Goal: Task Accomplishment & Management: Manage account settings

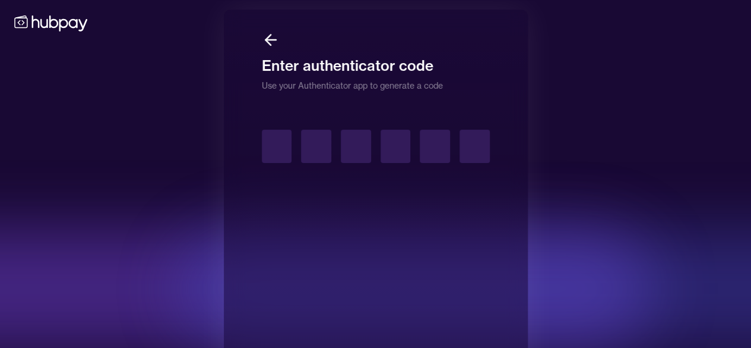
type input "*"
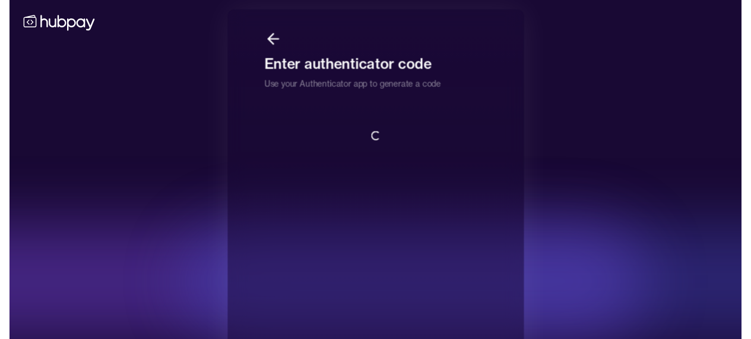
scroll to position [1, 0]
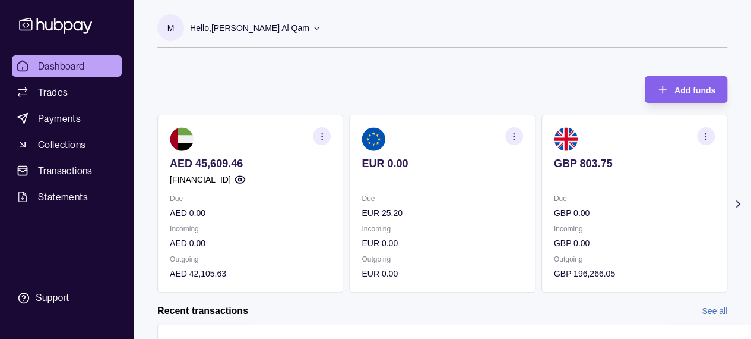
click at [408, 80] on div "Add funds AED 45,609.46 [FINANCIAL_ID] Due AED 0.00 Incoming AED 0.00 Outgoing …" at bounding box center [442, 178] width 570 height 228
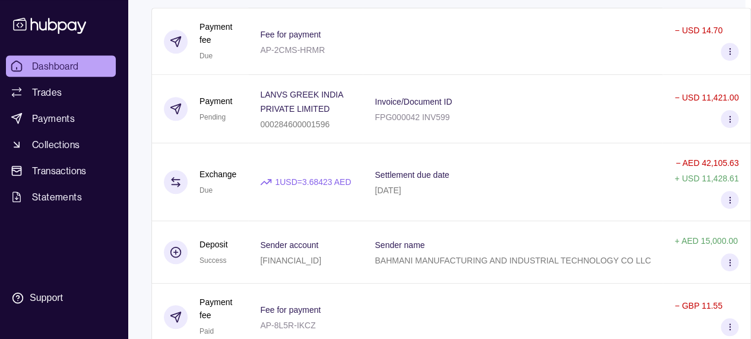
scroll to position [363, 23]
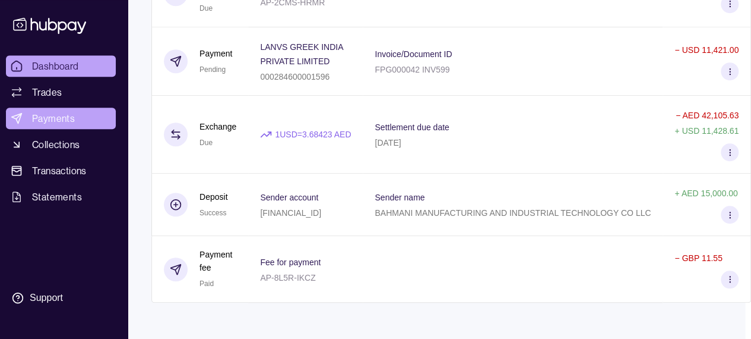
click at [52, 111] on span "Payments" at bounding box center [53, 118] width 43 height 14
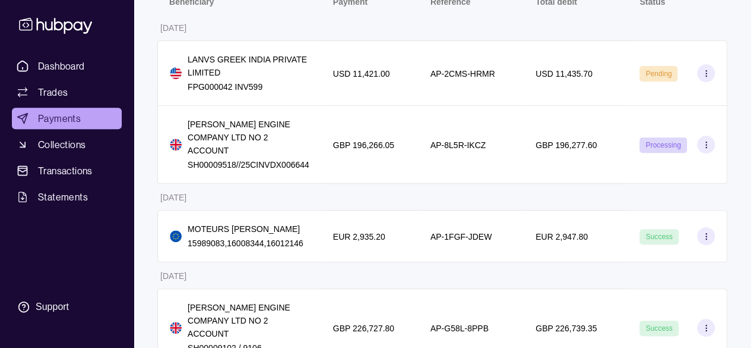
scroll to position [214, 0]
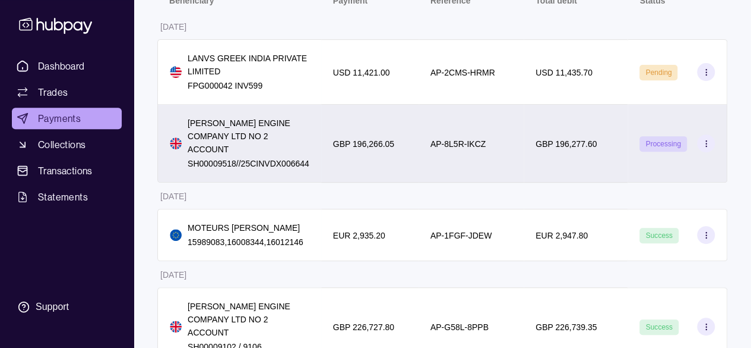
click at [462, 139] on p "AP-8L5R-IKCZ" at bounding box center [458, 144] width 55 height 10
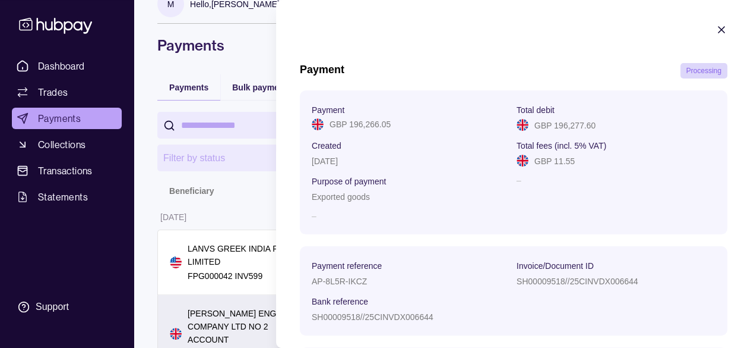
scroll to position [0, 0]
